Goal: Information Seeking & Learning: Learn about a topic

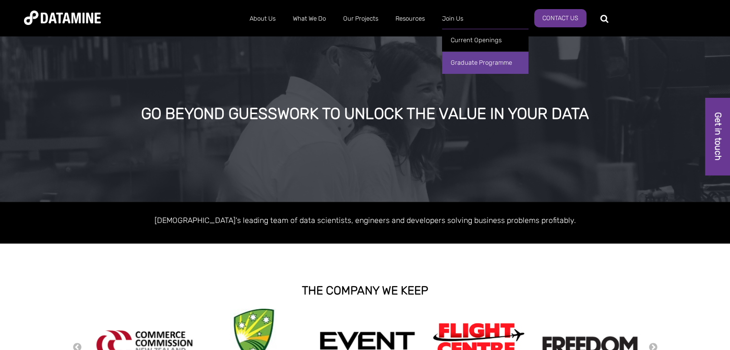
click at [470, 58] on link "Graduate Programme" at bounding box center [485, 62] width 86 height 23
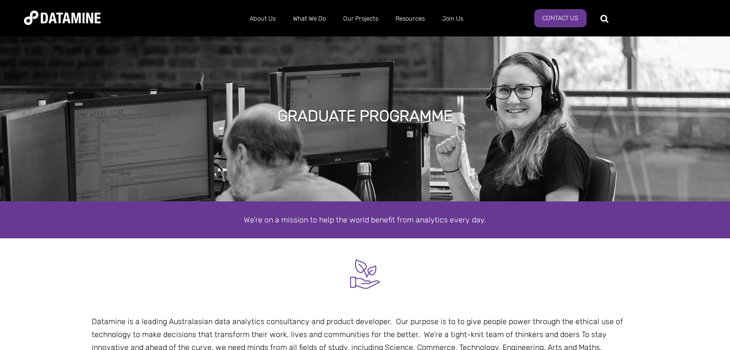
click at [60, 17] on img at bounding box center [62, 18] width 77 height 14
